Goal: Task Accomplishment & Management: Manage account settings

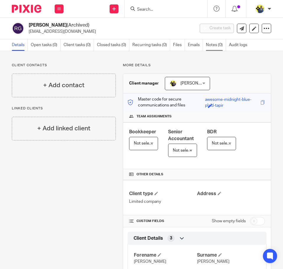
click at [221, 47] on link "Notes (0)" at bounding box center [216, 45] width 20 height 12
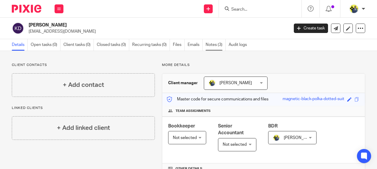
click at [220, 45] on link "Notes (3)" at bounding box center [216, 45] width 20 height 12
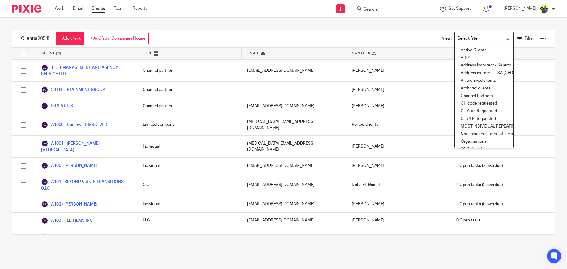
click at [500, 44] on div "Loading..." at bounding box center [483, 38] width 59 height 13
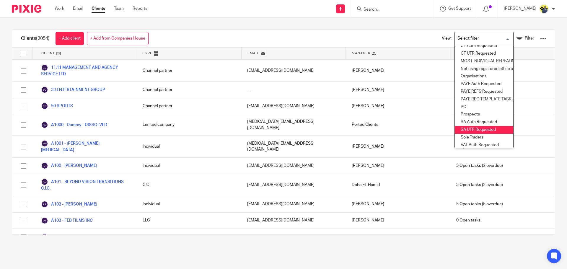
scroll to position [87, 0]
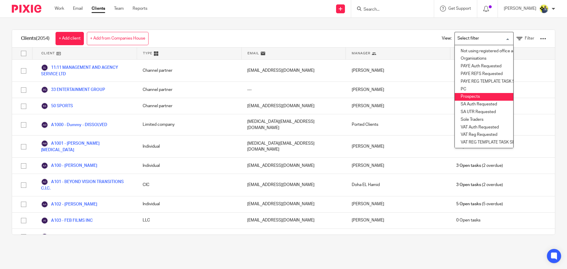
click at [458, 94] on li "Prospects" at bounding box center [484, 97] width 58 height 8
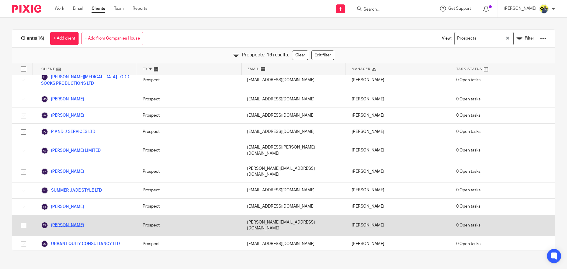
scroll to position [97, 0]
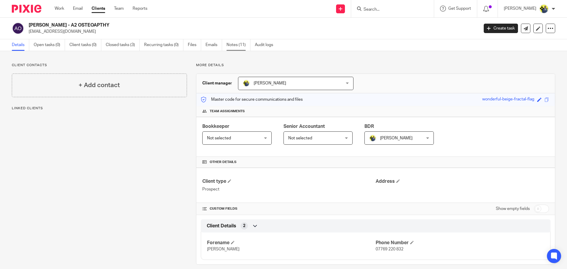
click at [231, 42] on link "Notes (11)" at bounding box center [238, 45] width 24 height 12
click at [230, 44] on link "Notes (8)" at bounding box center [237, 45] width 22 height 12
click at [235, 45] on link "Notes (7)" at bounding box center [237, 45] width 22 height 12
click at [237, 45] on link "Notes (5)" at bounding box center [237, 45] width 22 height 12
click at [238, 45] on link "Notes (3)" at bounding box center [237, 45] width 22 height 12
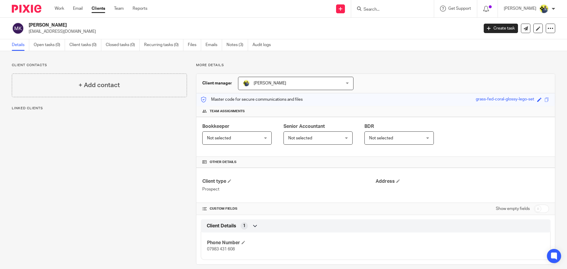
click at [242, 53] on div "Client contacts + Add contact Linked clients More details Client manager [PERSO…" at bounding box center [283, 163] width 567 height 225
click at [238, 45] on link "Notes (3)" at bounding box center [237, 45] width 22 height 12
click at [240, 45] on link "Notes (6)" at bounding box center [237, 45] width 22 height 12
click at [237, 45] on link "Notes (1)" at bounding box center [237, 45] width 22 height 12
click at [242, 45] on link "Notes (3)" at bounding box center [237, 45] width 22 height 12
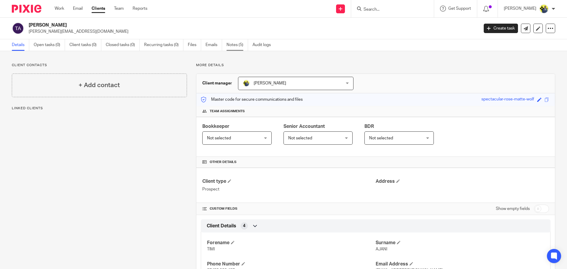
click at [240, 42] on link "Notes (5)" at bounding box center [237, 45] width 22 height 12
click at [243, 40] on link "Notes (12)" at bounding box center [238, 45] width 24 height 12
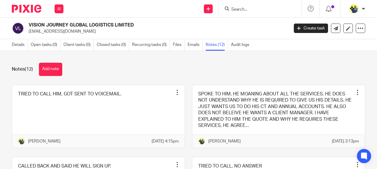
click at [190, 27] on h2 "VISION JOURNEY GLOBAL LOGISTICS LIMITED" at bounding box center [131, 25] width 205 height 6
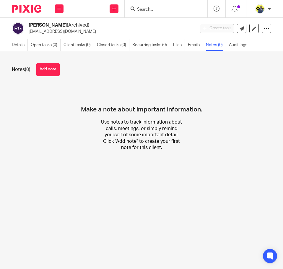
click at [267, 30] on div "[PERSON_NAME] (Archived) [EMAIL_ADDRESS][DOMAIN_NAME] Create task Update from C…" at bounding box center [141, 29] width 283 height 22
click at [266, 30] on div at bounding box center [266, 28] width 9 height 9
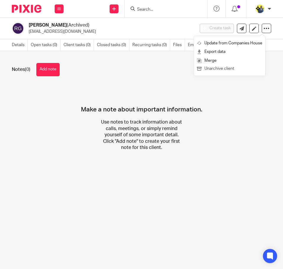
click at [232, 70] on button "Unarchive client" at bounding box center [229, 69] width 65 height 8
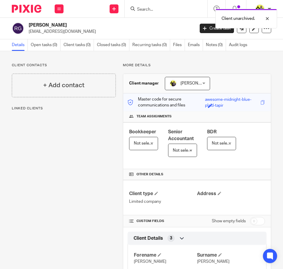
click at [190, 83] on span "[PERSON_NAME]" at bounding box center [196, 83] width 32 height 4
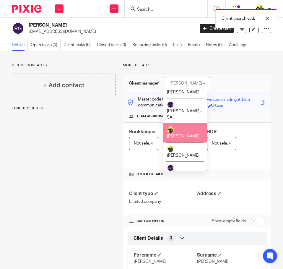
scroll to position [138, 0]
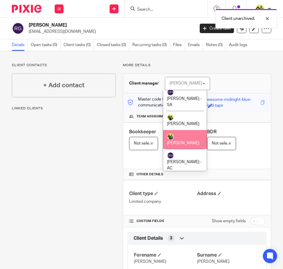
click at [188, 130] on li "[PERSON_NAME]" at bounding box center [185, 139] width 44 height 19
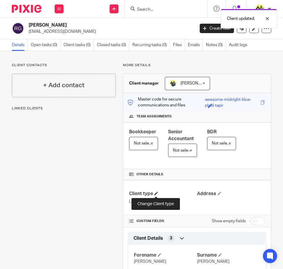
click at [156, 193] on span at bounding box center [156, 193] width 4 height 4
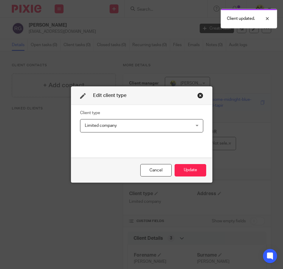
click at [173, 130] on span "Limited company" at bounding box center [132, 125] width 94 height 12
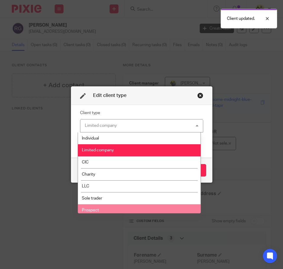
click at [120, 210] on li "Prospect" at bounding box center [139, 210] width 123 height 12
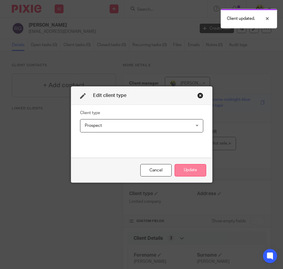
click at [182, 171] on button "Update" at bounding box center [190, 170] width 32 height 13
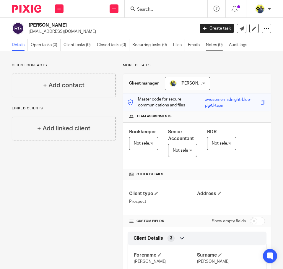
click at [217, 47] on link "Notes (0)" at bounding box center [216, 45] width 20 height 12
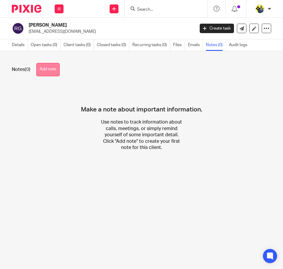
click at [52, 72] on button "Add note" at bounding box center [47, 69] width 23 height 13
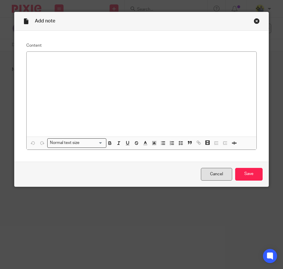
click at [221, 177] on link "Cancel" at bounding box center [216, 174] width 31 height 13
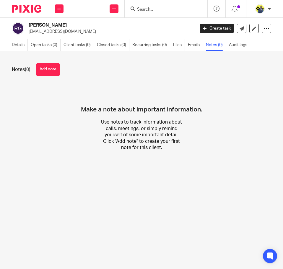
click at [46, 71] on button "Add note" at bounding box center [47, 69] width 23 height 13
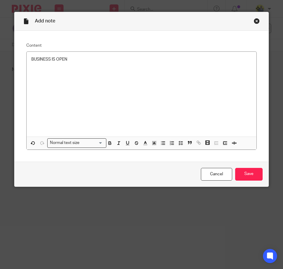
click at [140, 84] on div "BUSINESS IS OPEN" at bounding box center [142, 94] width 230 height 85
click at [100, 69] on div "BUSINESS IS OPEN" at bounding box center [142, 94] width 230 height 85
click at [215, 61] on p "BUSINESS IS OPEN ALREADY. TARGETING £50K PER ANNUM. SHE DOES WEDDING PLANNING" at bounding box center [141, 59] width 220 height 6
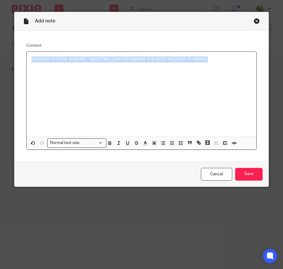
drag, startPoint x: 211, startPoint y: 62, endPoint x: 18, endPoint y: 53, distance: 193.6
click at [18, 53] on div "Content BUSINESS IS OPEN ALREADY. TARGETING £50K PER ANNUM. SHE DOES WEDDING PL…" at bounding box center [141, 96] width 254 height 131
copy p "BUSINESS IS OPEN ALREADY. TARGETING £50K PER ANNUM. SHE DOES WEDDING PLANNING"
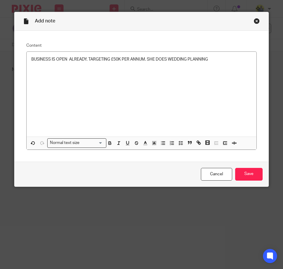
click at [257, 23] on div "Add note" at bounding box center [141, 21] width 254 height 19
click at [254, 21] on div "Close this dialog window" at bounding box center [257, 21] width 6 height 6
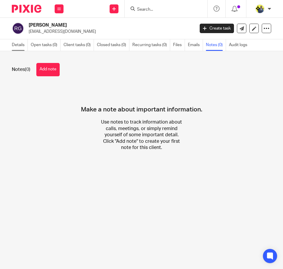
click at [22, 45] on link "Details" at bounding box center [20, 45] width 16 height 12
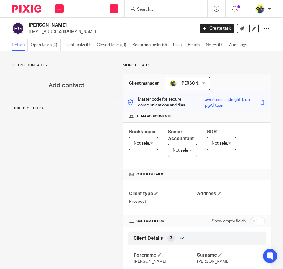
click at [183, 82] on span "[PERSON_NAME]" at bounding box center [196, 83] width 32 height 4
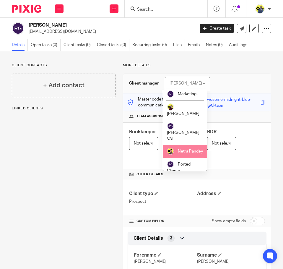
scroll to position [391, 0]
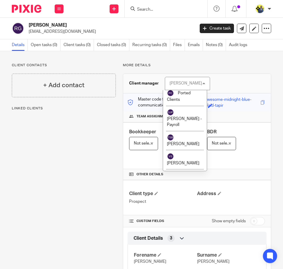
click at [187, 188] on li "Yemi Ajala" at bounding box center [185, 197] width 44 height 19
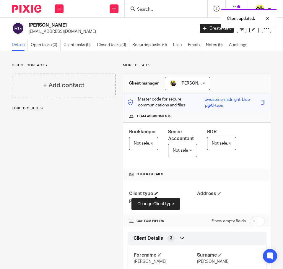
click at [157, 194] on span at bounding box center [156, 193] width 4 height 4
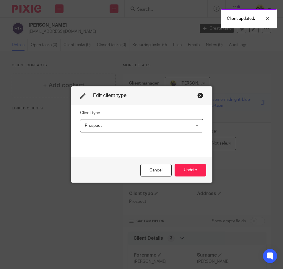
click at [182, 128] on div "Prospect Prospect" at bounding box center [141, 125] width 123 height 13
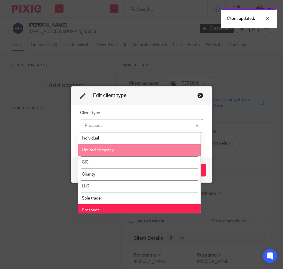
click at [151, 153] on li "Limited company" at bounding box center [139, 150] width 123 height 12
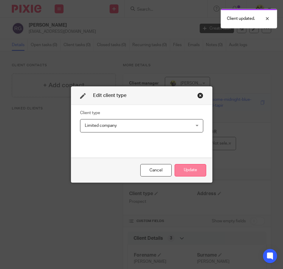
click at [190, 171] on button "Update" at bounding box center [190, 170] width 32 height 13
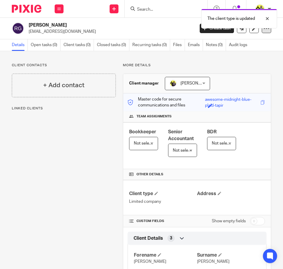
click at [265, 32] on div at bounding box center [266, 28] width 9 height 9
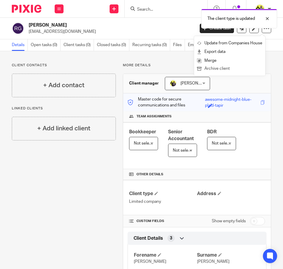
click at [222, 71] on button "Archive client" at bounding box center [229, 69] width 65 height 8
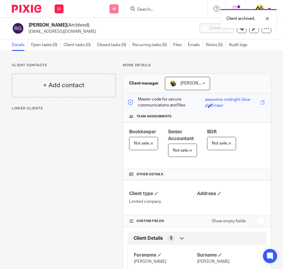
click at [116, 7] on link at bounding box center [114, 8] width 9 height 9
click at [111, 43] on link "Add client" at bounding box center [113, 45] width 41 height 9
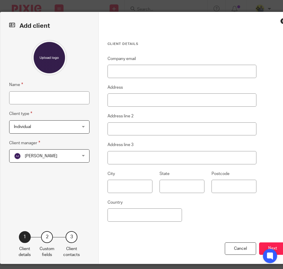
click at [48, 124] on span "Individual" at bounding box center [44, 126] width 60 height 12
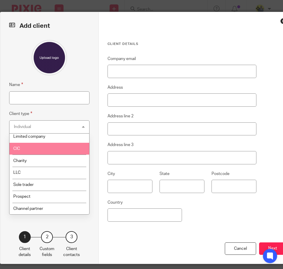
scroll to position [39, 0]
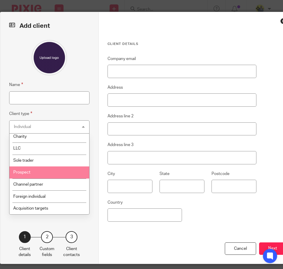
click at [30, 174] on li "Prospect" at bounding box center [49, 172] width 80 height 12
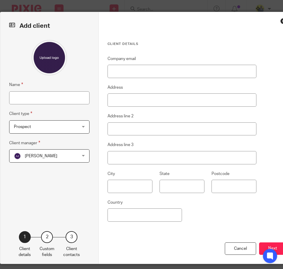
click at [35, 155] on span "[PERSON_NAME]" at bounding box center [41, 156] width 32 height 4
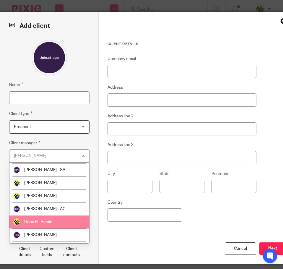
scroll to position [69, 0]
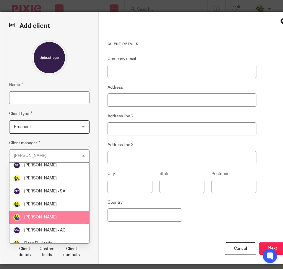
click at [36, 216] on span "[PERSON_NAME]" at bounding box center [40, 217] width 32 height 4
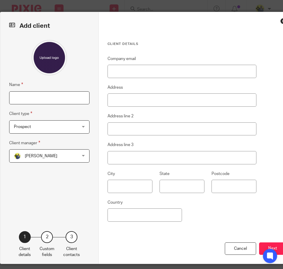
click at [70, 103] on input "Name" at bounding box center [49, 97] width 80 height 13
paste input "YOLK PRODUCTIONS LTD."
type input "YOLK PRODUCTIONS LTD"
click at [120, 71] on input "Company email" at bounding box center [181, 71] width 149 height 13
paste input "[EMAIL_ADDRESS][DOMAIN_NAME]"
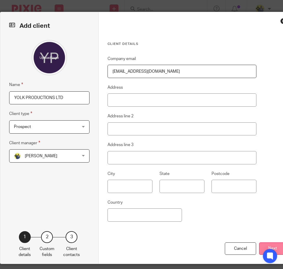
type input "[EMAIL_ADDRESS][DOMAIN_NAME]"
click at [265, 247] on button "Next" at bounding box center [272, 248] width 27 height 13
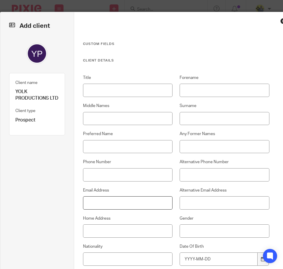
click at [137, 205] on input "Email Address" at bounding box center [128, 202] width 90 height 13
paste input "simon@yolkproductions.co.uk"
type input "simon@yolkproductions.co.uk"
click at [106, 90] on input "Title" at bounding box center [128, 90] width 90 height 13
click at [194, 83] on div "Forename" at bounding box center [220, 86] width 97 height 22
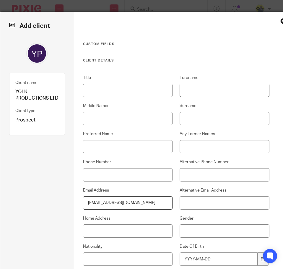
click at [196, 92] on input "Forename" at bounding box center [225, 90] width 90 height 13
type input "REBECCA"
click at [199, 115] on input "Surname" at bounding box center [225, 118] width 90 height 13
type input "GOODWIN"
click at [226, 86] on input "REBECCA" at bounding box center [225, 90] width 90 height 13
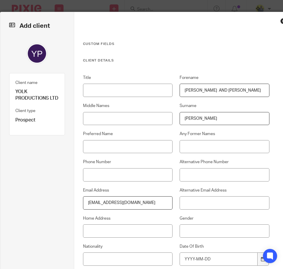
type input "REBECCA AND SIMON"
click at [227, 120] on input "GOODWIN" at bounding box center [225, 118] width 90 height 13
click at [221, 116] on input "GOODWIN AND LINSELL" at bounding box center [225, 118] width 90 height 13
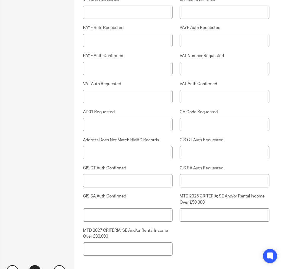
scroll to position [1492, 0]
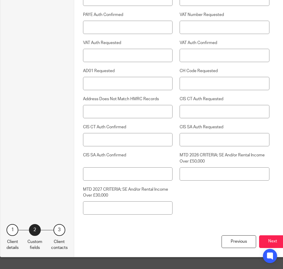
type input "GOODWIN AND LINDSELL"
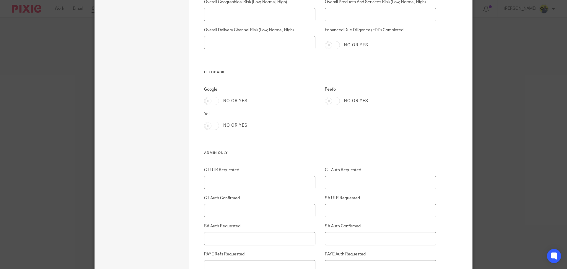
scroll to position [1505, 0]
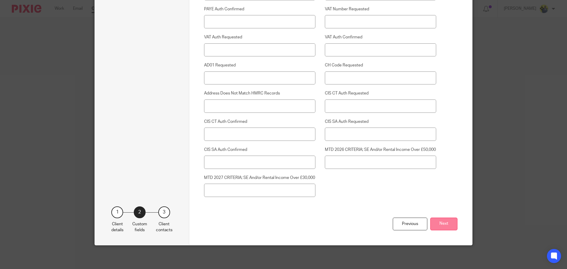
click at [283, 220] on button "Next" at bounding box center [443, 224] width 27 height 13
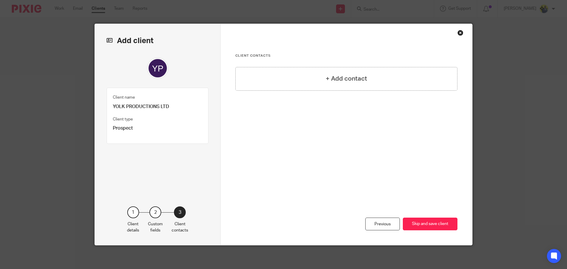
scroll to position [0, 0]
click at [283, 230] on button "Skip and save client" at bounding box center [430, 224] width 55 height 13
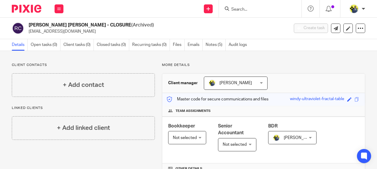
click at [130, 32] on p "macleod835@gmail.com" at bounding box center [157, 32] width 257 height 6
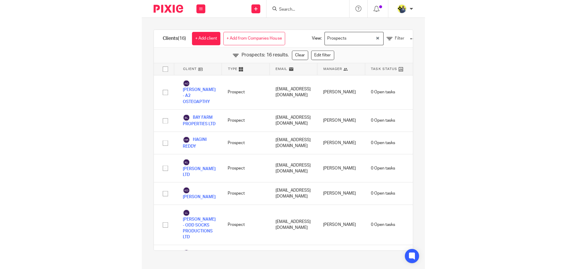
scroll to position [97, 0]
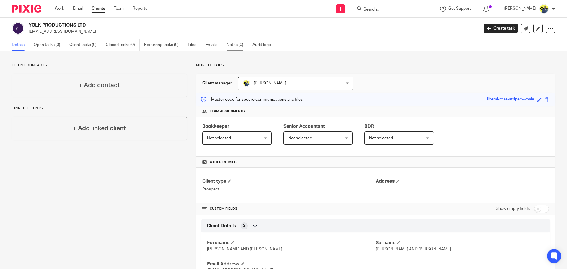
click at [236, 43] on link "Notes (0)" at bounding box center [237, 45] width 22 height 12
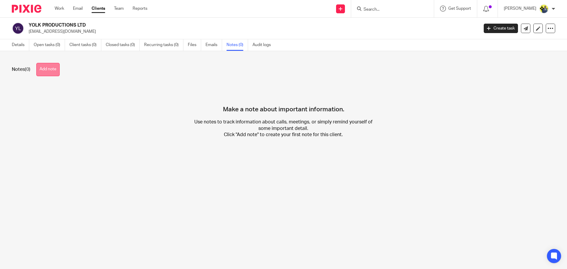
click at [48, 69] on button "Add note" at bounding box center [47, 69] width 23 height 13
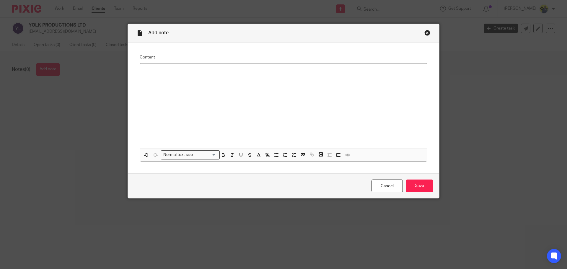
click at [424, 34] on div "Close this dialog window" at bounding box center [427, 33] width 6 height 6
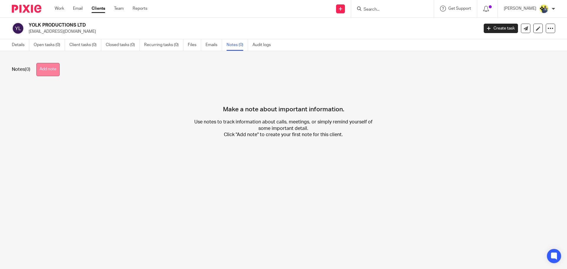
click at [51, 71] on button "Add note" at bounding box center [47, 69] width 23 height 13
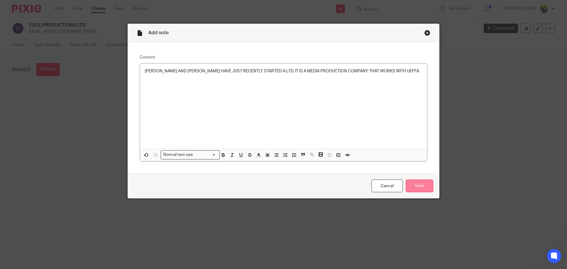
click at [414, 189] on input "Save" at bounding box center [419, 186] width 27 height 13
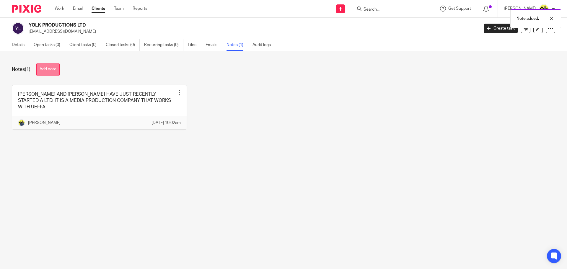
click at [43, 70] on button "Add note" at bounding box center [47, 69] width 23 height 13
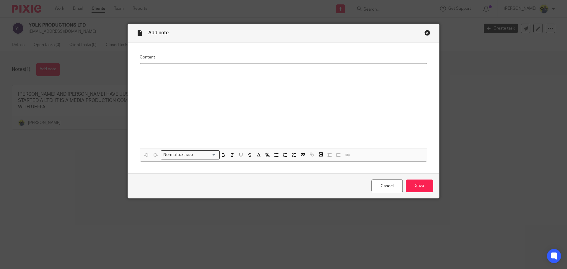
click at [151, 83] on div at bounding box center [283, 105] width 287 height 85
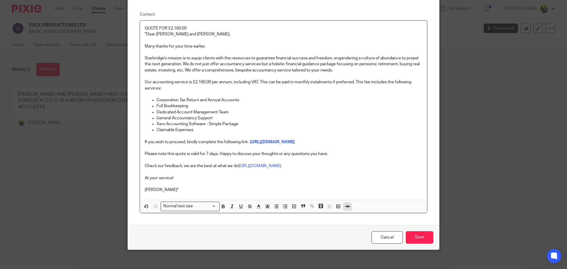
scroll to position [77, 0]
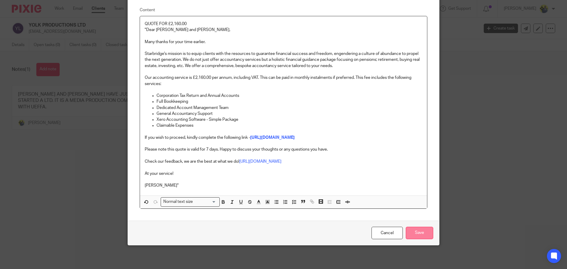
click at [420, 236] on input "Save" at bounding box center [419, 233] width 27 height 13
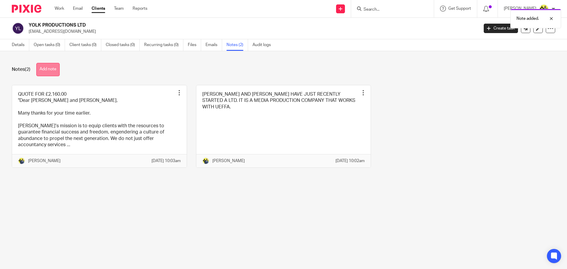
click at [56, 68] on button "Add note" at bounding box center [47, 69] width 23 height 13
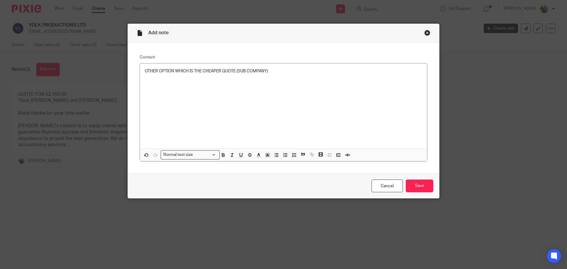
click at [277, 68] on p "OTHER OPTION WHICH IS THE CHEAPER QUOTE (SUB COMPANY)" at bounding box center [284, 71] width 278 height 6
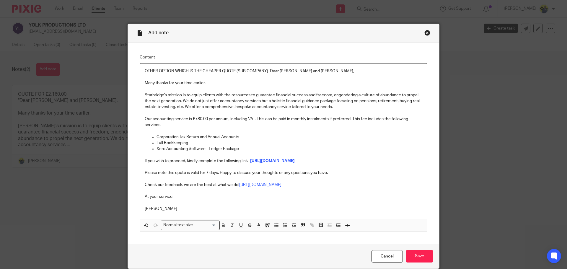
click at [267, 69] on p "OTHER OPTION WHICH IS THE CHEAPER QUOTE (SUB COMPANY). Dear [PERSON_NAME] and […" at bounding box center [284, 71] width 278 height 6
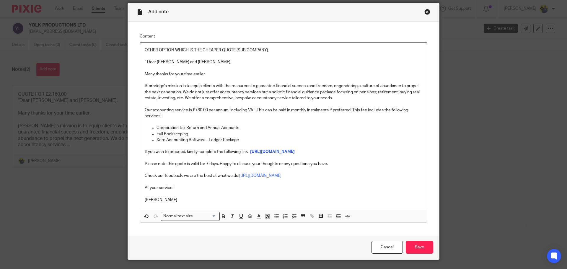
scroll to position [65, 0]
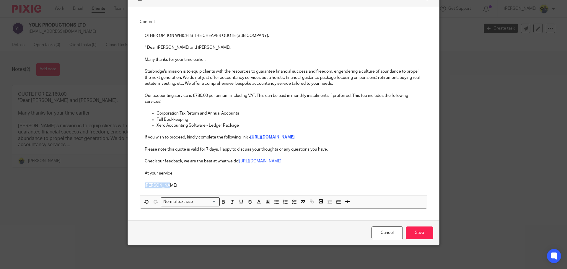
click at [168, 182] on div "OTHER OPTION WHICH IS THE CHEAPER QUOTE (SUB COMPANY). " Dear [PERSON_NAME] and…" at bounding box center [283, 111] width 287 height 167
click at [168, 182] on p "[PERSON_NAME]" at bounding box center [284, 185] width 278 height 6
click at [419, 236] on input "Save" at bounding box center [419, 232] width 27 height 13
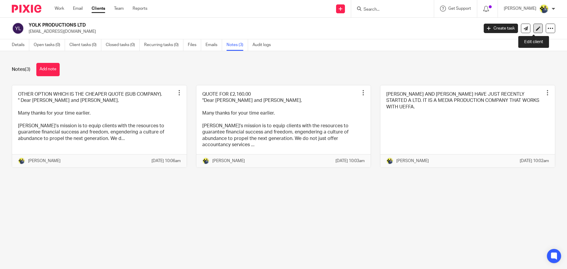
click at [536, 27] on icon at bounding box center [538, 28] width 4 height 4
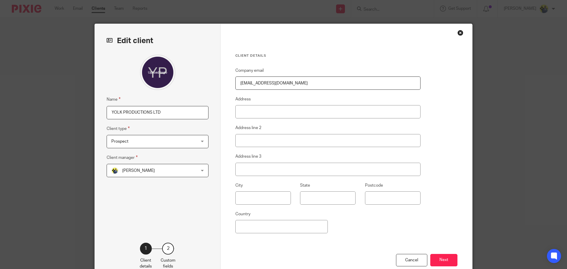
click at [168, 111] on input "YOLK PRODUCTIONS LTD" at bounding box center [158, 112] width 102 height 13
type input "YOLK PRODUCTIONS LTD - DISSOLVED"
click at [438, 261] on button "Next" at bounding box center [443, 260] width 27 height 13
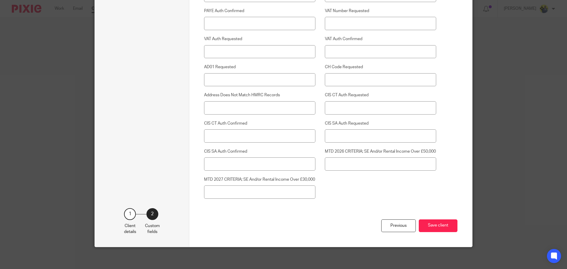
scroll to position [1505, 0]
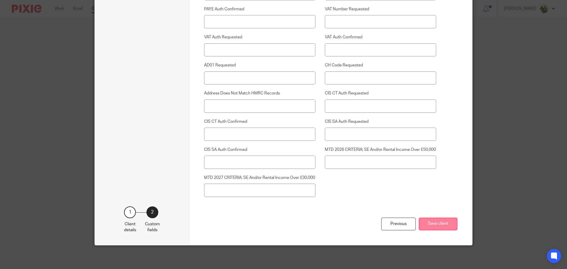
click at [454, 221] on button "Save client" at bounding box center [438, 224] width 39 height 13
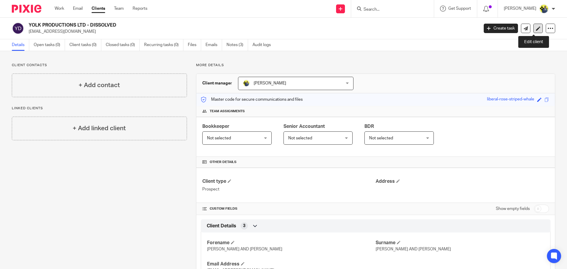
click at [536, 29] on icon at bounding box center [538, 28] width 4 height 4
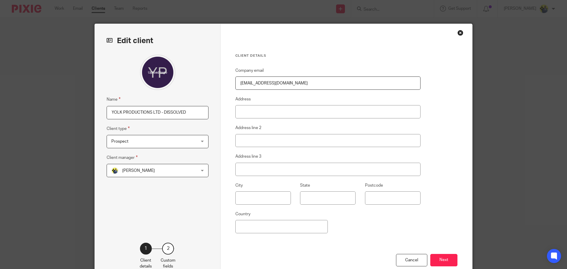
click at [457, 34] on div "Close this dialog window" at bounding box center [460, 33] width 6 height 6
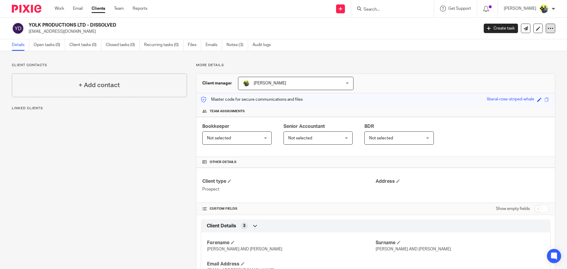
click at [547, 27] on icon at bounding box center [550, 28] width 6 height 6
click at [499, 68] on button "Archive client" at bounding box center [513, 69] width 65 height 8
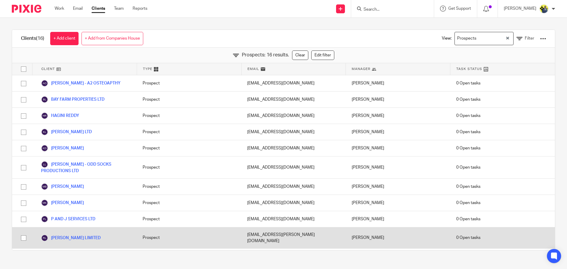
scroll to position [97, 0]
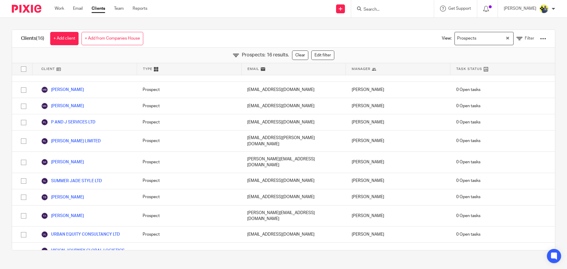
click at [384, 8] on input "Search" at bounding box center [389, 9] width 53 height 5
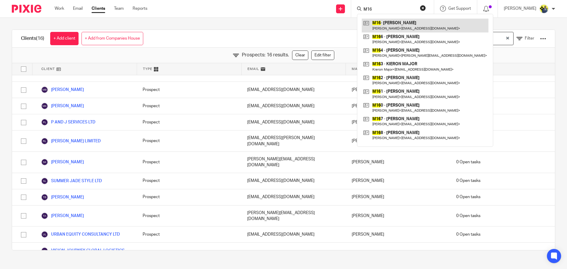
type input "M16"
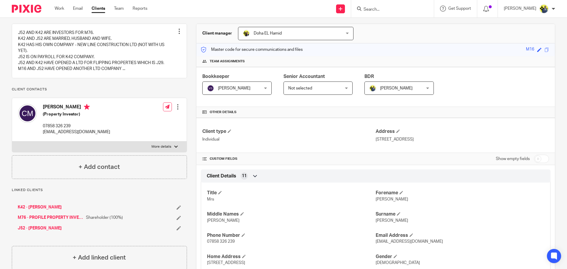
scroll to position [69, 0]
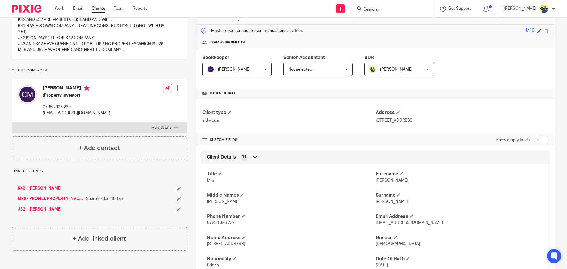
click at [54, 202] on link "M76 - PROFILE PROPERTY INVESTMENTS LTD" at bounding box center [50, 199] width 65 height 6
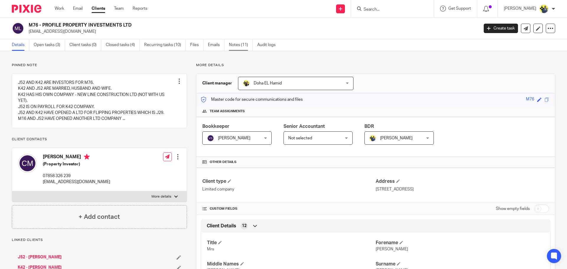
click at [236, 47] on link "Notes (11)" at bounding box center [241, 45] width 24 height 12
click at [242, 45] on link "Notes (3)" at bounding box center [237, 45] width 22 height 12
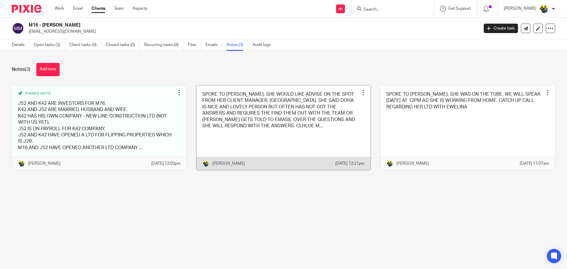
click at [239, 127] on link at bounding box center [283, 127] width 174 height 85
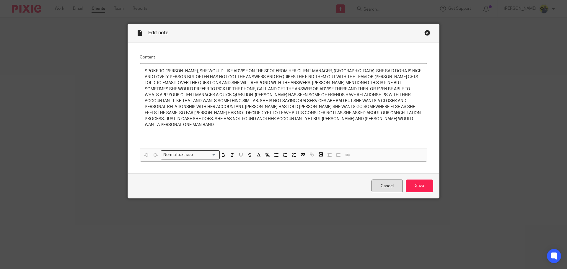
click at [385, 182] on link "Cancel" at bounding box center [386, 186] width 31 height 13
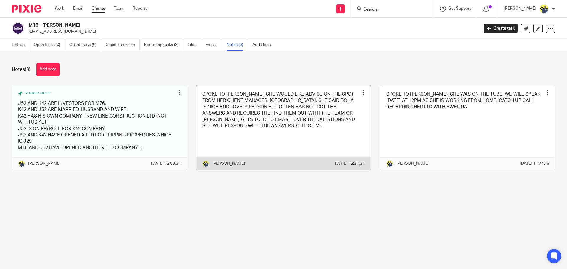
click at [264, 117] on link at bounding box center [283, 127] width 174 height 85
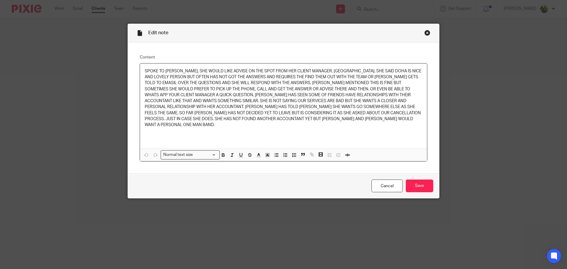
click at [311, 120] on p "SPOKE TO [PERSON_NAME], SHE WOULD LIKE ADVISE ON THE SPOT FROM HER CLIENT MANAG…" at bounding box center [284, 98] width 278 height 60
click at [386, 185] on link "Cancel" at bounding box center [386, 186] width 31 height 13
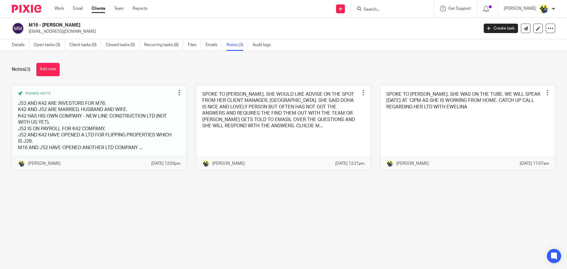
click at [97, 8] on link "Clients" at bounding box center [99, 9] width 14 height 6
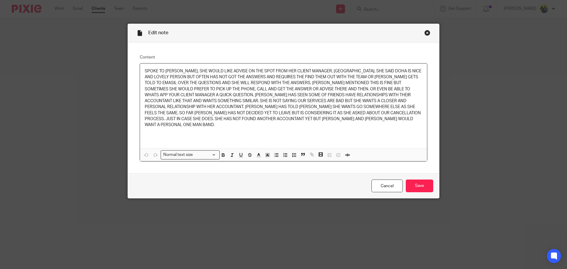
click at [425, 32] on div "Close this dialog window" at bounding box center [427, 33] width 6 height 6
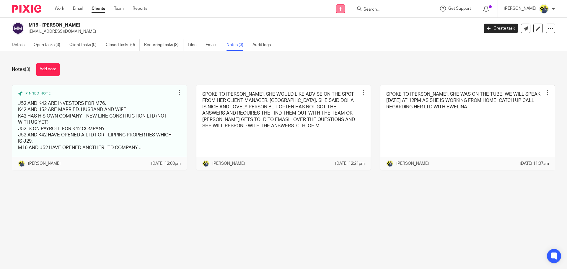
click at [345, 9] on link at bounding box center [340, 8] width 9 height 9
click at [24, 45] on link "Details" at bounding box center [20, 45] width 17 height 12
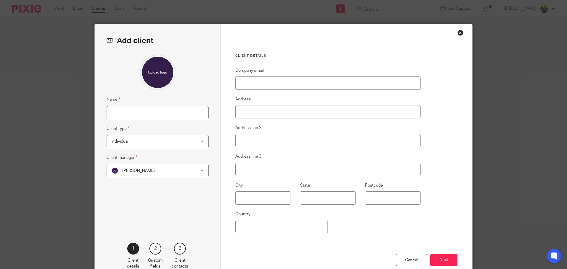
click at [156, 110] on input "Name" at bounding box center [158, 112] width 102 height 13
paste input "pearceelectricalservices@gmail.com"
type input "pearceelectricalservices@gmail.com"
click at [156, 146] on span "Individual" at bounding box center [149, 141] width 77 height 12
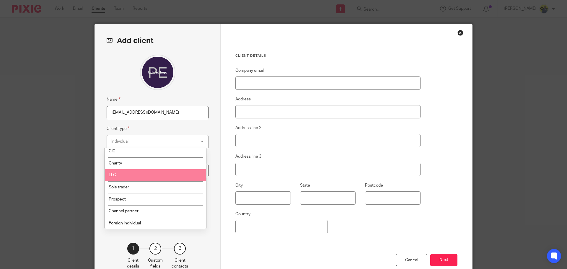
scroll to position [39, 0]
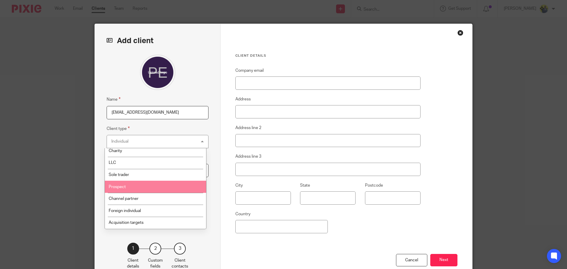
click at [116, 186] on span "Prospect" at bounding box center [117, 187] width 17 height 4
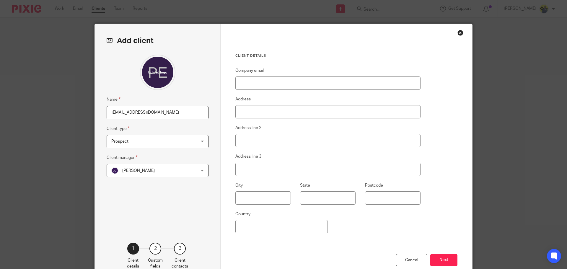
click at [124, 174] on span "Abhay Jayswal" at bounding box center [149, 170] width 77 height 12
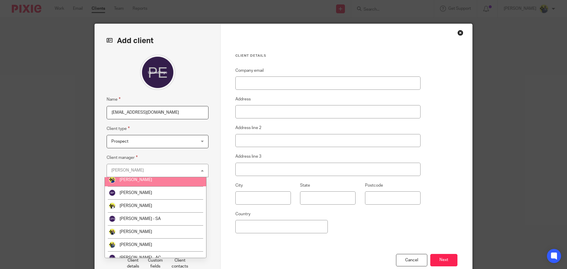
scroll to position [69, 0]
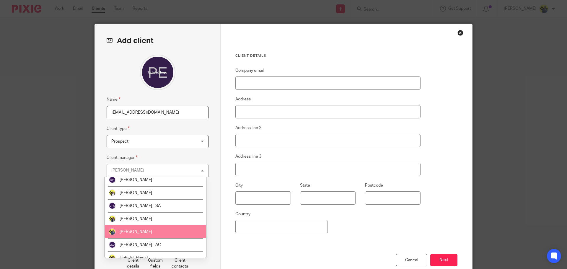
click at [142, 229] on li "[PERSON_NAME]" at bounding box center [155, 231] width 101 height 13
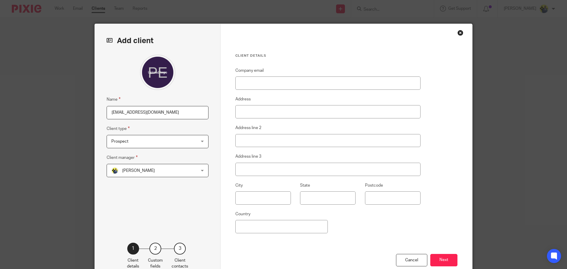
drag, startPoint x: 182, startPoint y: 114, endPoint x: 81, endPoint y: 113, distance: 101.6
click at [81, 113] on div "Add client Name pearceelectricalservices@gmail.com Client type Prospect Prospec…" at bounding box center [283, 134] width 567 height 269
type input "pearceelectricalservices@gmail.com"
click at [149, 107] on input "Name" at bounding box center [158, 112] width 102 height 13
paste input "EDWARD PEARCE ELECTRICAL SERVICES LIMITED"
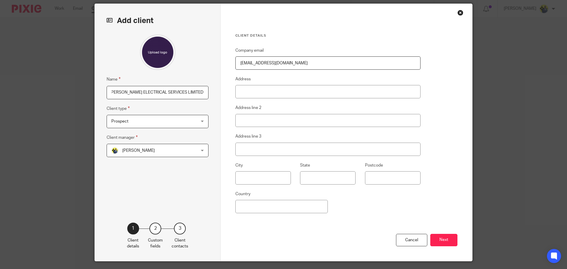
scroll to position [36, 0]
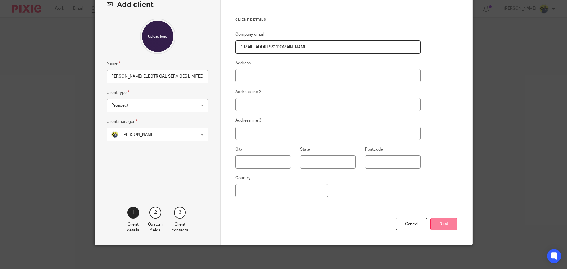
type input "EDWARD PEARCE ELECTRICAL SERVICES LIMITED"
click at [442, 224] on button "Next" at bounding box center [443, 224] width 27 height 13
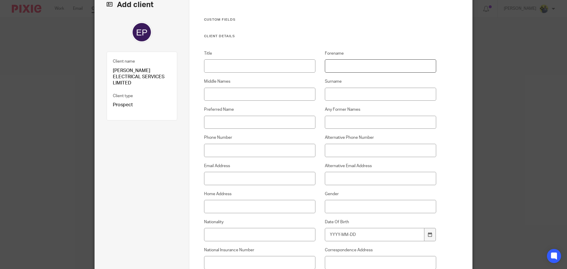
click at [331, 62] on input "Forename" at bounding box center [381, 65] width 112 height 13
click at [338, 70] on input "ED" at bounding box center [381, 65] width 112 height 13
type input "EDDIE"
click at [349, 89] on input "Surname" at bounding box center [381, 94] width 112 height 13
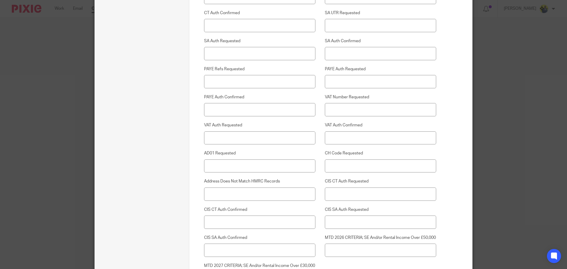
scroll to position [1505, 0]
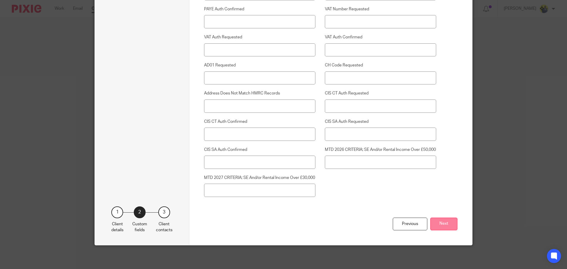
type input "PEARCE"
click at [433, 224] on button "Next" at bounding box center [443, 224] width 27 height 13
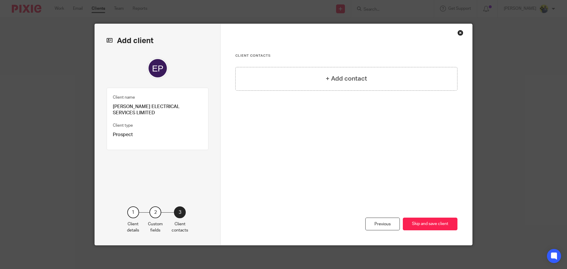
scroll to position [0, 0]
click at [422, 224] on button "Skip and save client" at bounding box center [430, 224] width 55 height 13
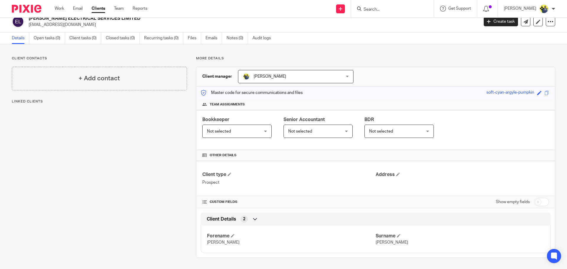
scroll to position [7, 0]
click at [241, 39] on link "Notes (0)" at bounding box center [237, 38] width 22 height 12
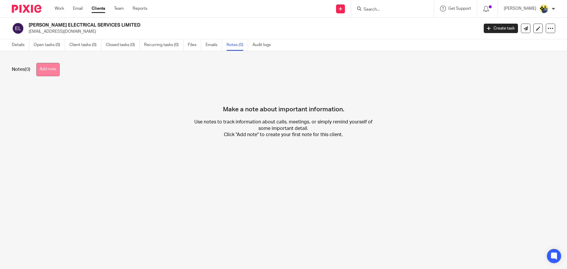
click at [60, 70] on button "Add note" at bounding box center [47, 69] width 23 height 13
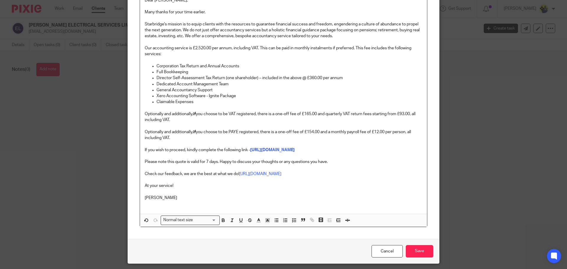
scroll to position [119, 0]
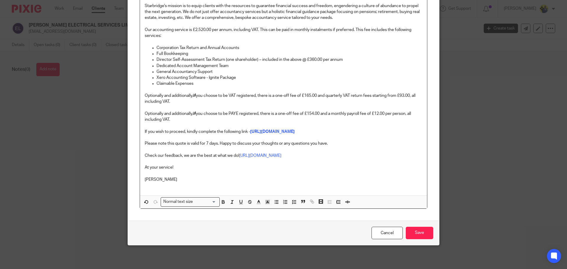
click at [412, 240] on div "Cancel Save" at bounding box center [283, 233] width 311 height 25
click at [412, 236] on input "Save" at bounding box center [419, 233] width 27 height 13
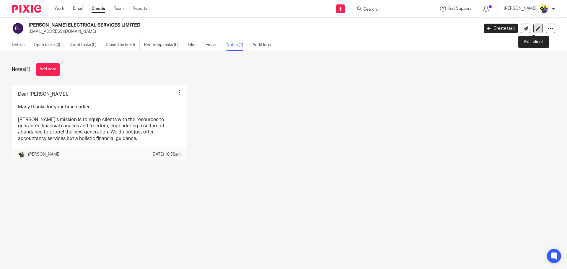
click at [537, 29] on link at bounding box center [537, 28] width 9 height 9
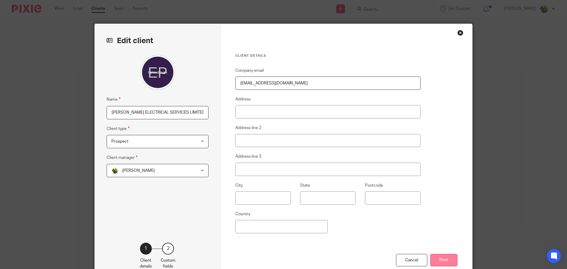
click at [436, 255] on button "Next" at bounding box center [443, 260] width 27 height 13
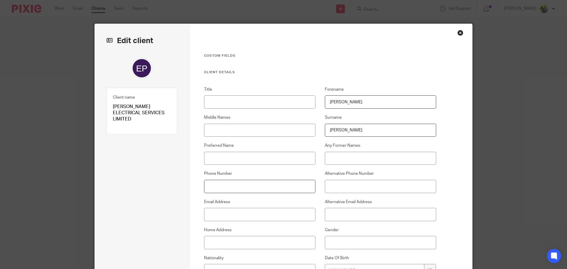
click at [213, 186] on input "Phone Number" at bounding box center [260, 186] width 112 height 13
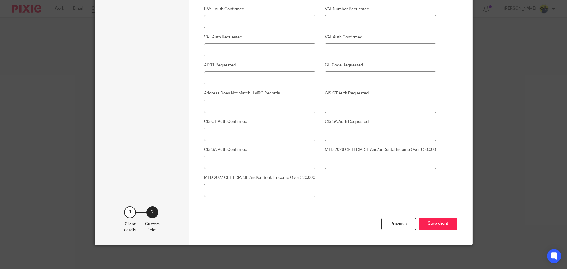
scroll to position [1505, 0]
type input "07834 687 096"
click at [437, 221] on button "Save client" at bounding box center [438, 224] width 39 height 13
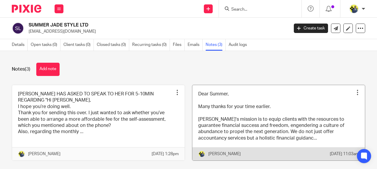
click at [218, 120] on link at bounding box center [279, 123] width 173 height 76
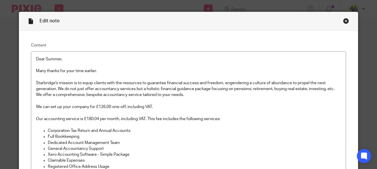
click at [344, 22] on div "Close this dialog window" at bounding box center [346, 21] width 6 height 6
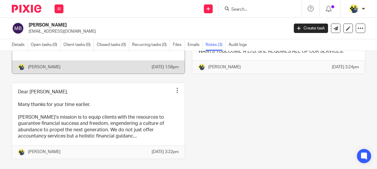
scroll to position [69, 0]
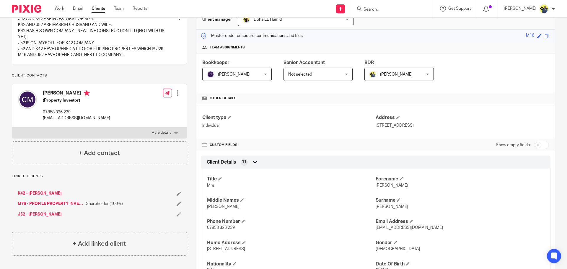
scroll to position [69, 0]
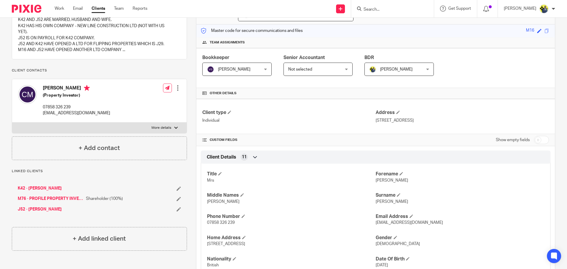
click at [47, 212] on link "J52 - [PERSON_NAME]" at bounding box center [40, 209] width 44 height 6
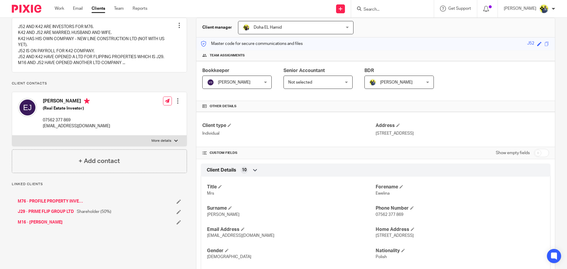
scroll to position [69, 0]
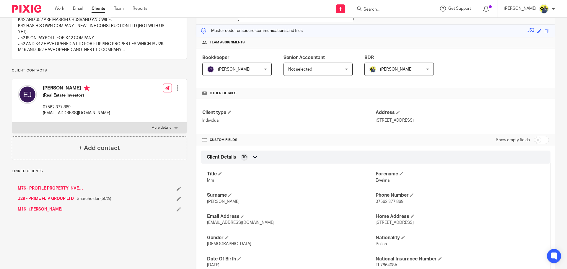
click at [53, 202] on link "J29 - PRIME FLIP GROUP LTD" at bounding box center [46, 199] width 56 height 6
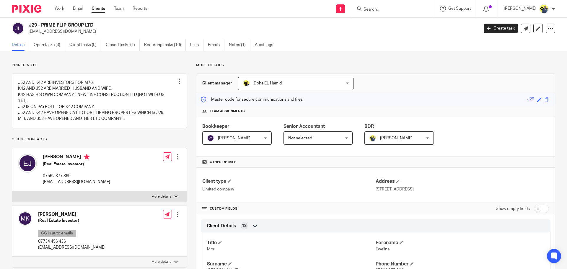
drag, startPoint x: 102, startPoint y: 24, endPoint x: 41, endPoint y: 22, distance: 61.2
click at [41, 22] on div "J29 - PRIME FLIP GROUP LTD [EMAIL_ADDRESS][DOMAIN_NAME] Create task Update from…" at bounding box center [283, 29] width 567 height 22
copy h2 "PRIME FLIP GROUP LTD"
drag, startPoint x: 236, startPoint y: 46, endPoint x: 221, endPoint y: 30, distance: 21.9
click at [221, 30] on p "info@newlineconstruction.co.uk" at bounding box center [252, 32] width 446 height 6
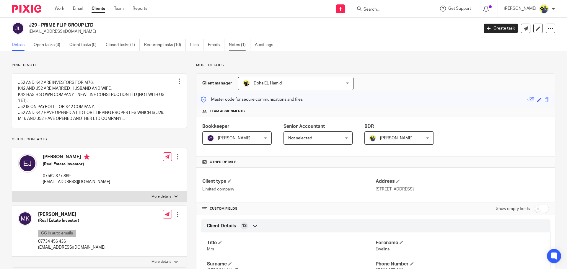
click at [240, 45] on link "Notes (1)" at bounding box center [240, 45] width 22 height 12
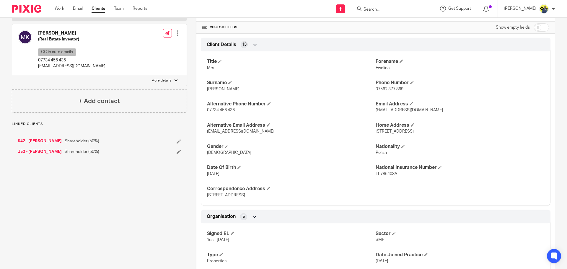
scroll to position [207, 0]
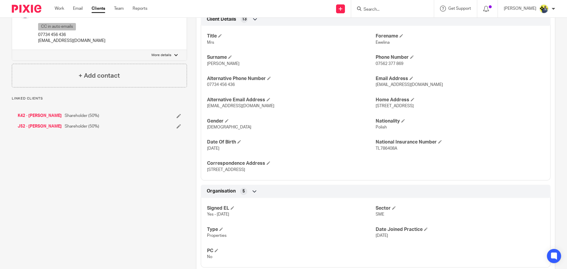
click at [45, 129] on link "J52 - [PERSON_NAME]" at bounding box center [40, 126] width 44 height 6
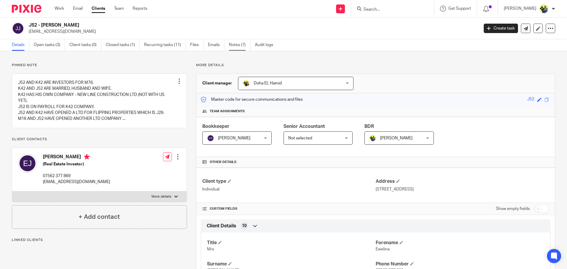
click at [237, 43] on link "Notes (7)" at bounding box center [240, 45] width 22 height 12
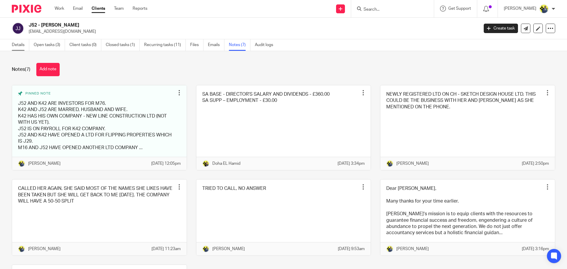
click at [15, 43] on link "Details" at bounding box center [20, 45] width 17 height 12
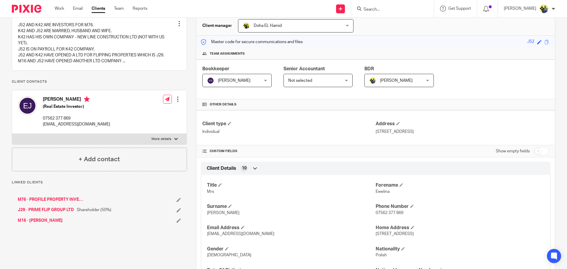
scroll to position [69, 0]
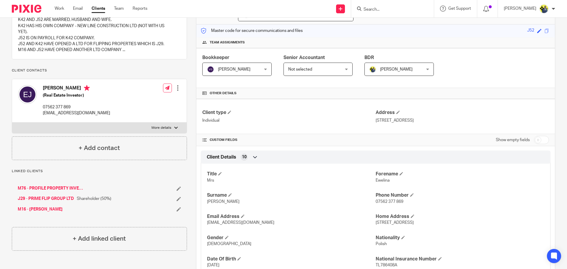
drag, startPoint x: 441, startPoint y: 222, endPoint x: 372, endPoint y: 224, distance: 68.2
click at [376, 224] on p "22 Madeley Road, London, W5 2LH" at bounding box center [460, 223] width 169 height 6
copy span "22 Madeley Road, London, W5 2LH"
click at [283, 124] on div "Client type Individual Address 22 Madeley Road, London, W5 2LH" at bounding box center [375, 116] width 358 height 35
click at [37, 212] on link "M16 - CHLOE MYERS" at bounding box center [40, 209] width 45 height 6
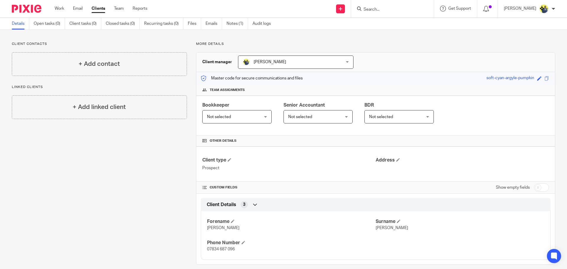
scroll to position [29, 0]
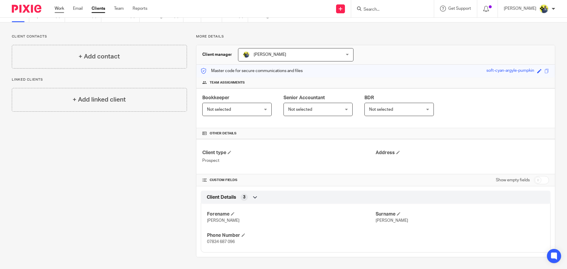
click at [58, 9] on link "Work" at bounding box center [59, 9] width 9 height 6
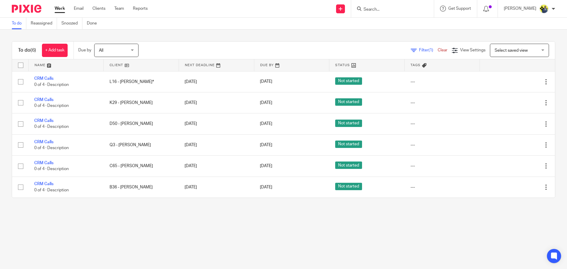
click at [381, 9] on input "Search" at bounding box center [389, 9] width 53 height 5
type input "B36"
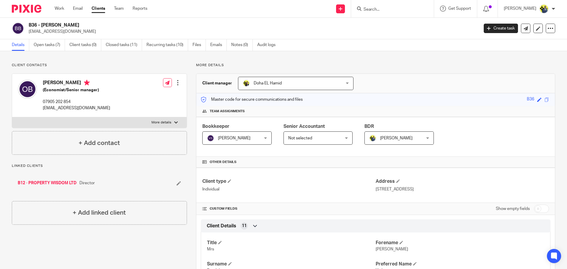
click at [147, 24] on h2 "B36 - [PERSON_NAME]" at bounding box center [207, 25] width 357 height 6
